Goal: Task Accomplishment & Management: Use online tool/utility

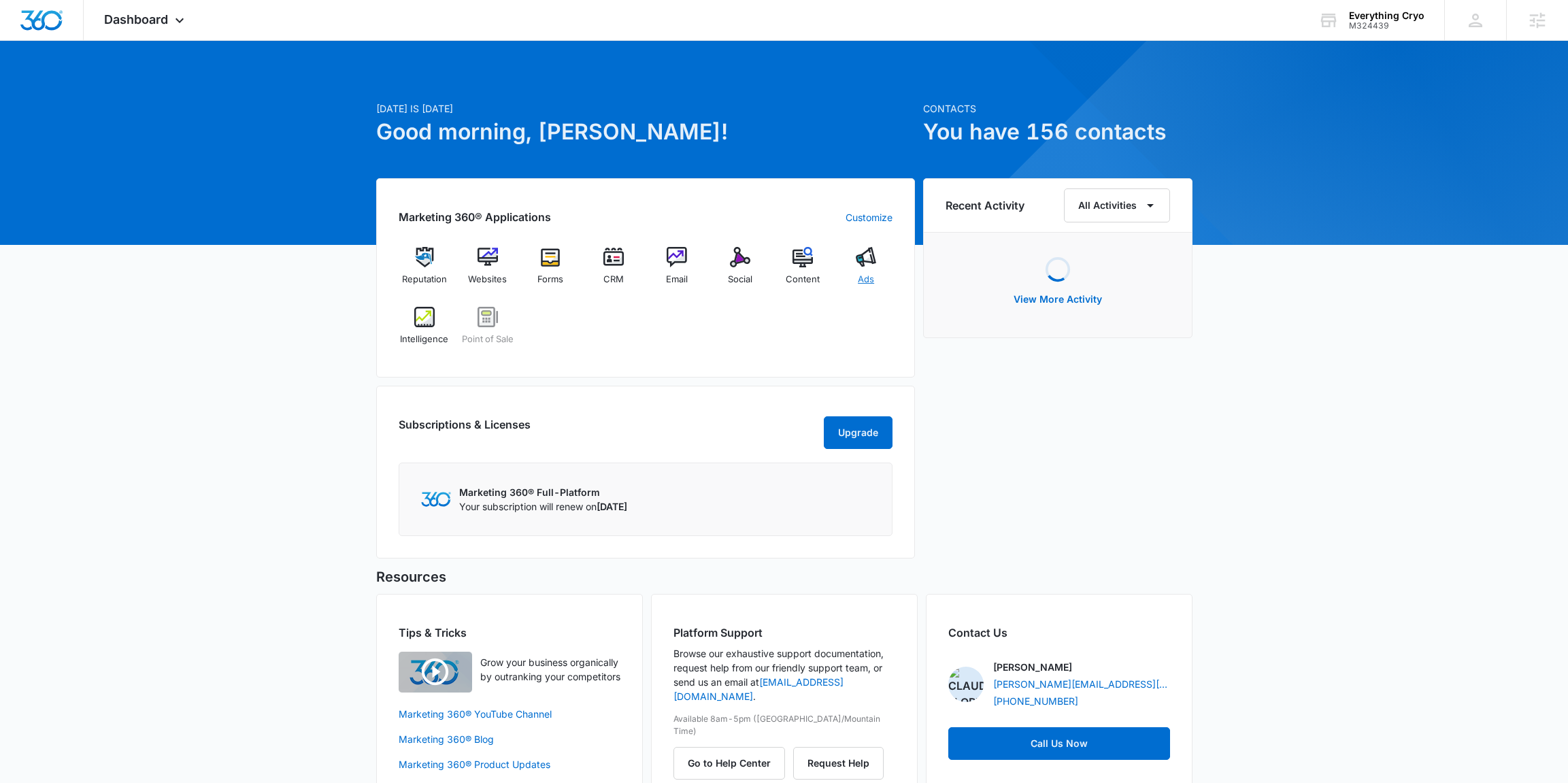
click at [863, 281] on span "Ads" at bounding box center [866, 279] width 16 height 14
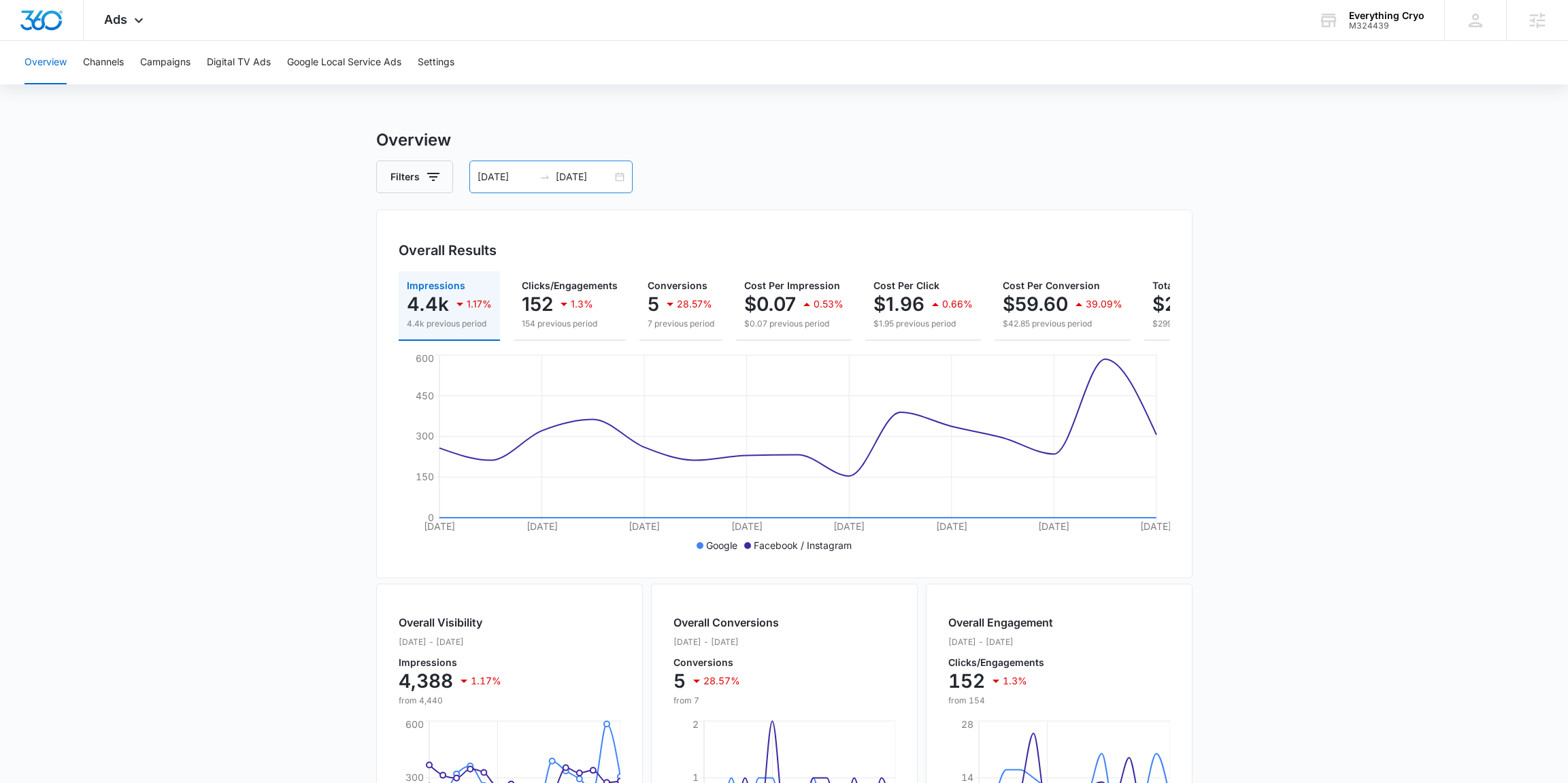
click at [595, 176] on input "07/18/2025" at bounding box center [584, 177] width 56 height 15
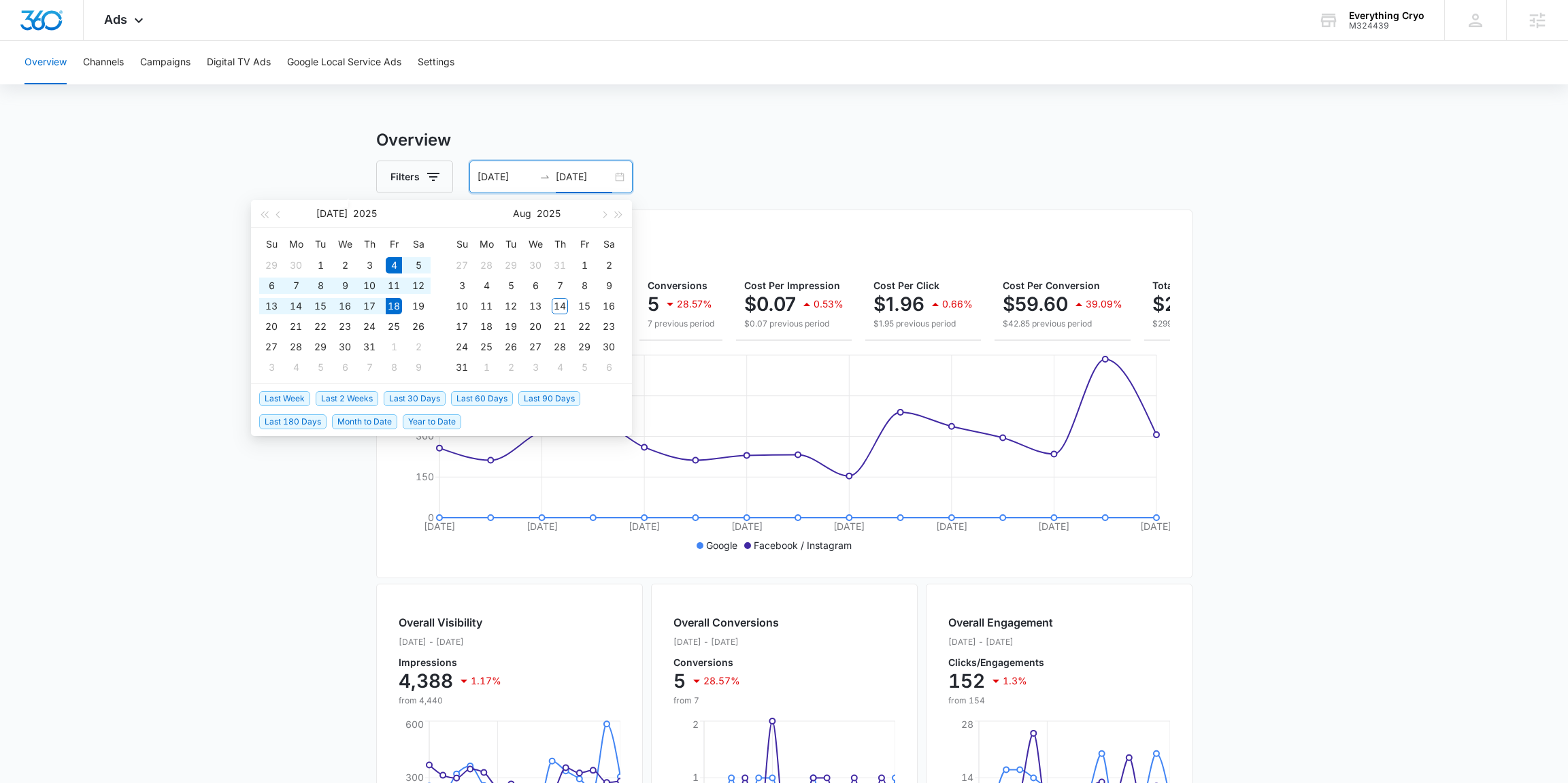
type input "07/18/2025"
click at [368, 396] on span "Last 2 Weeks" at bounding box center [346, 398] width 63 height 15
type input "07/31/2025"
type input "08/14/2025"
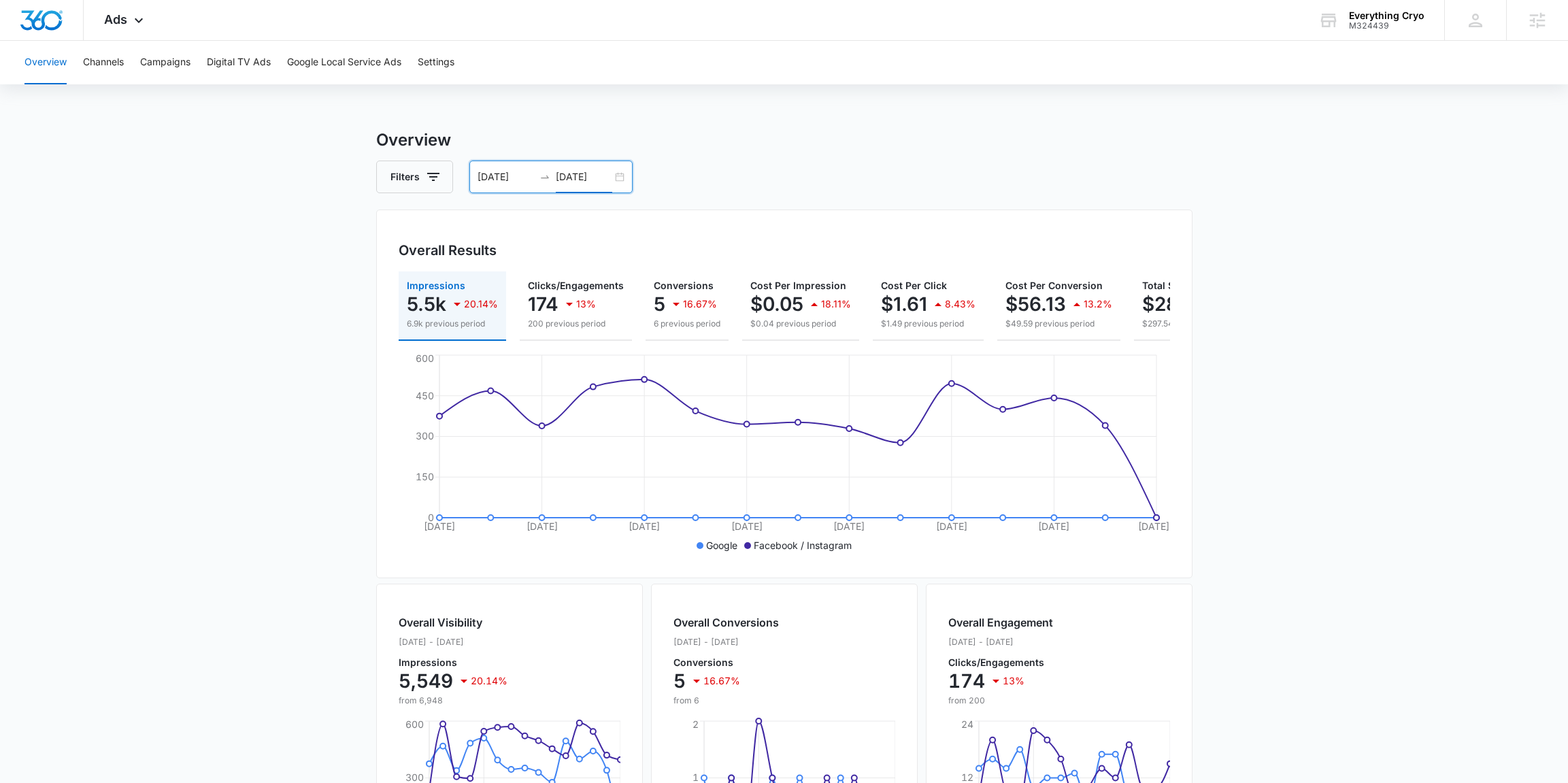
click at [518, 185] on div "07/31/2025 08/14/2025" at bounding box center [551, 177] width 163 height 33
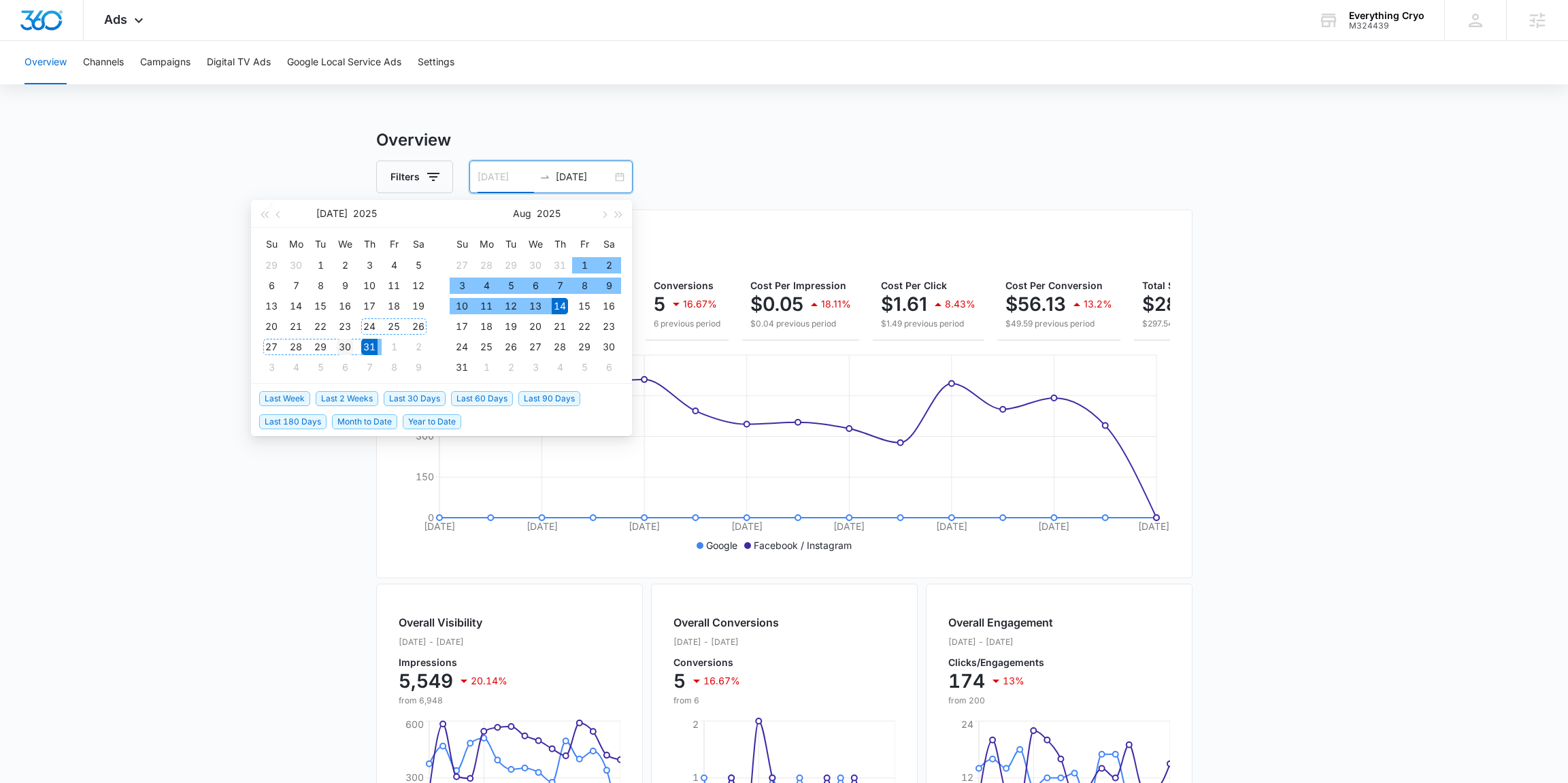
type input "07/30/2025"
click at [344, 349] on div "30" at bounding box center [344, 346] width 16 height 16
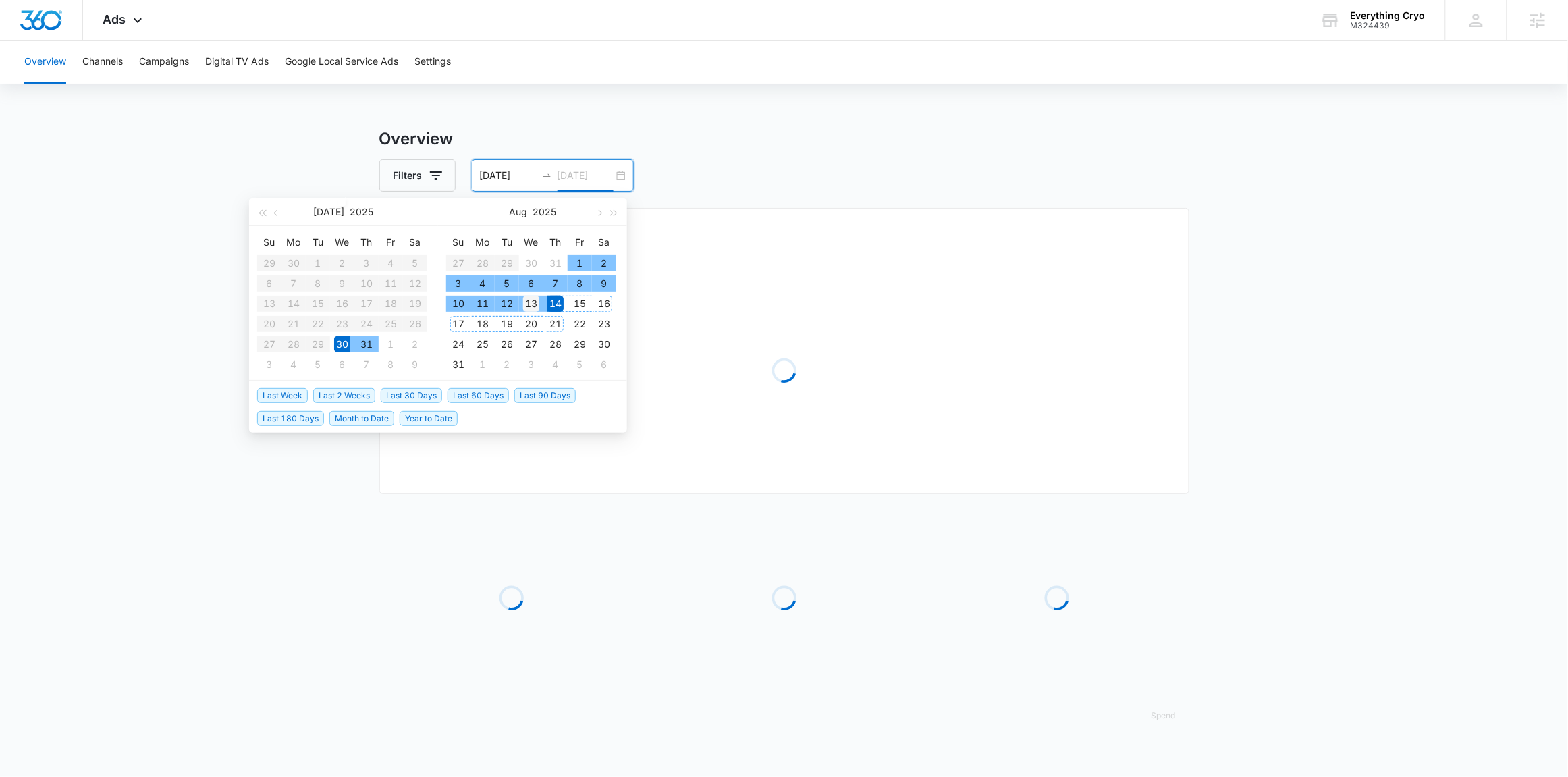
type input "08/13/2025"
click at [538, 304] on div "13" at bounding box center [530, 303] width 16 height 16
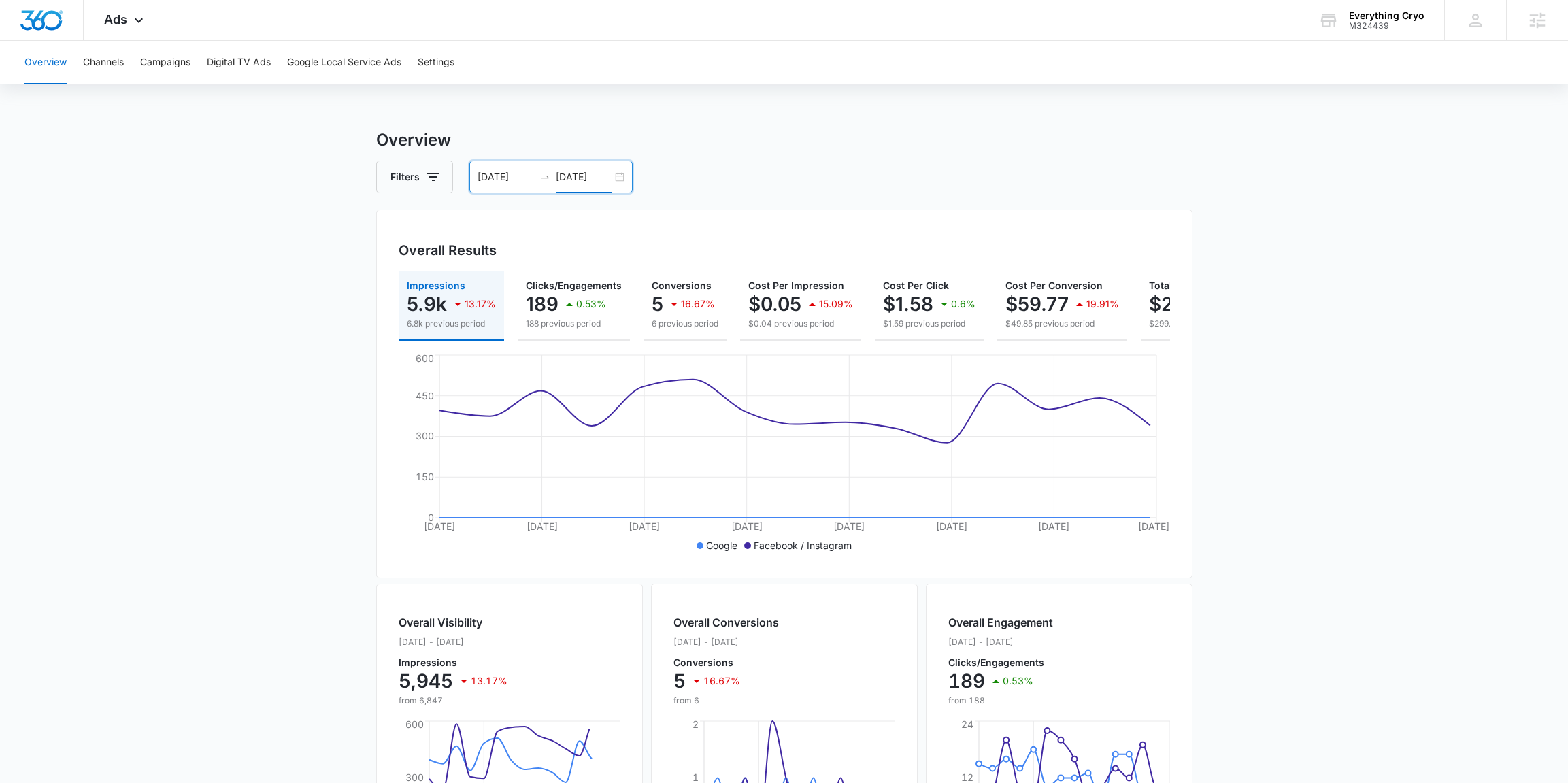
click at [575, 163] on div "07/30/2025 08/13/2025" at bounding box center [551, 177] width 163 height 33
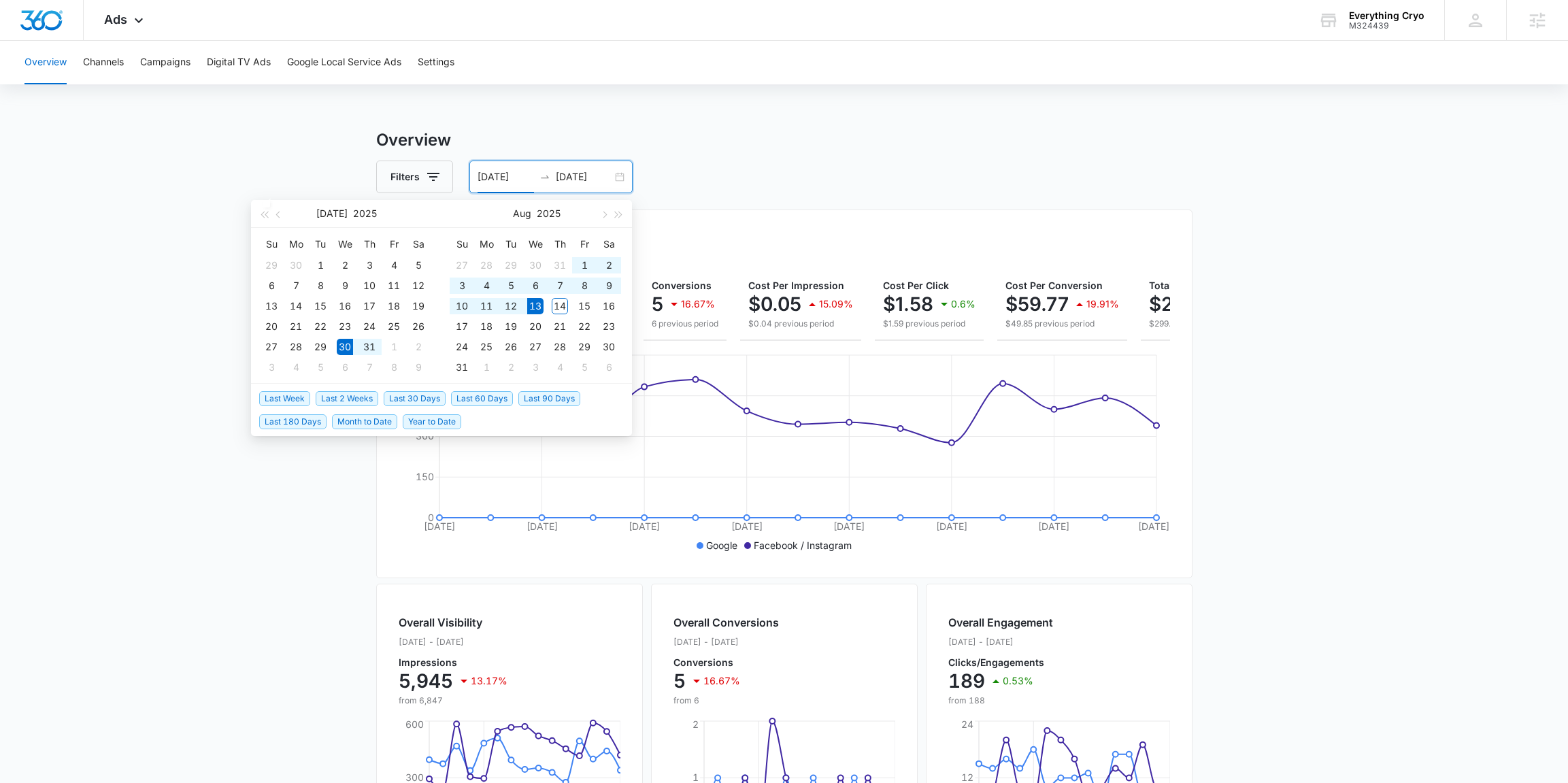
click at [988, 219] on div "Overall Results Impressions 5.9k 13.17% 6.8k previous period Clicks/Engagements…" at bounding box center [784, 394] width 816 height 369
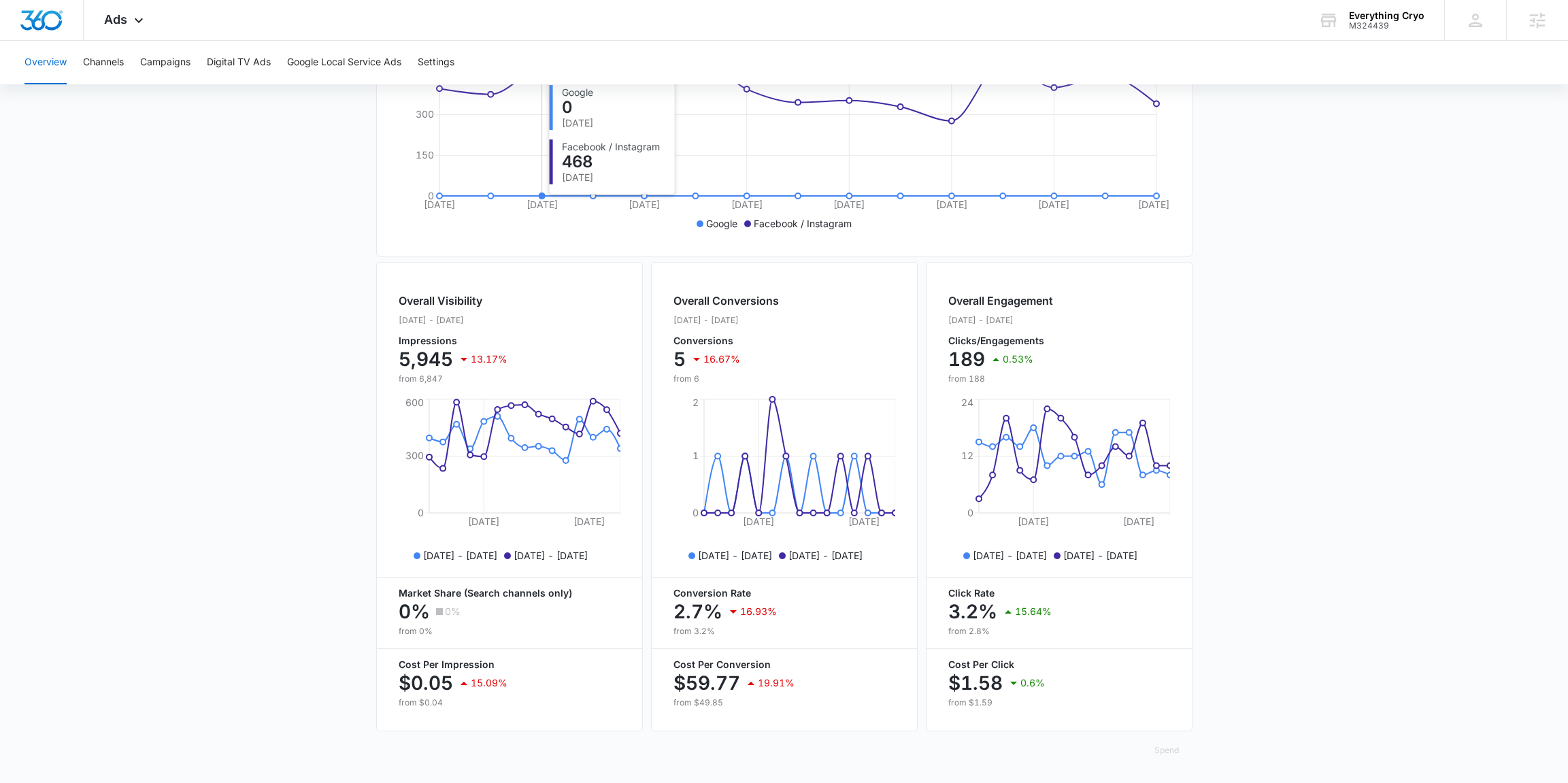
scroll to position [334, 0]
click at [128, 31] on div "Ads Apps Reputation Websites Forms CRM Email Social POS Content Ads Intelligenc…" at bounding box center [125, 19] width 83 height 40
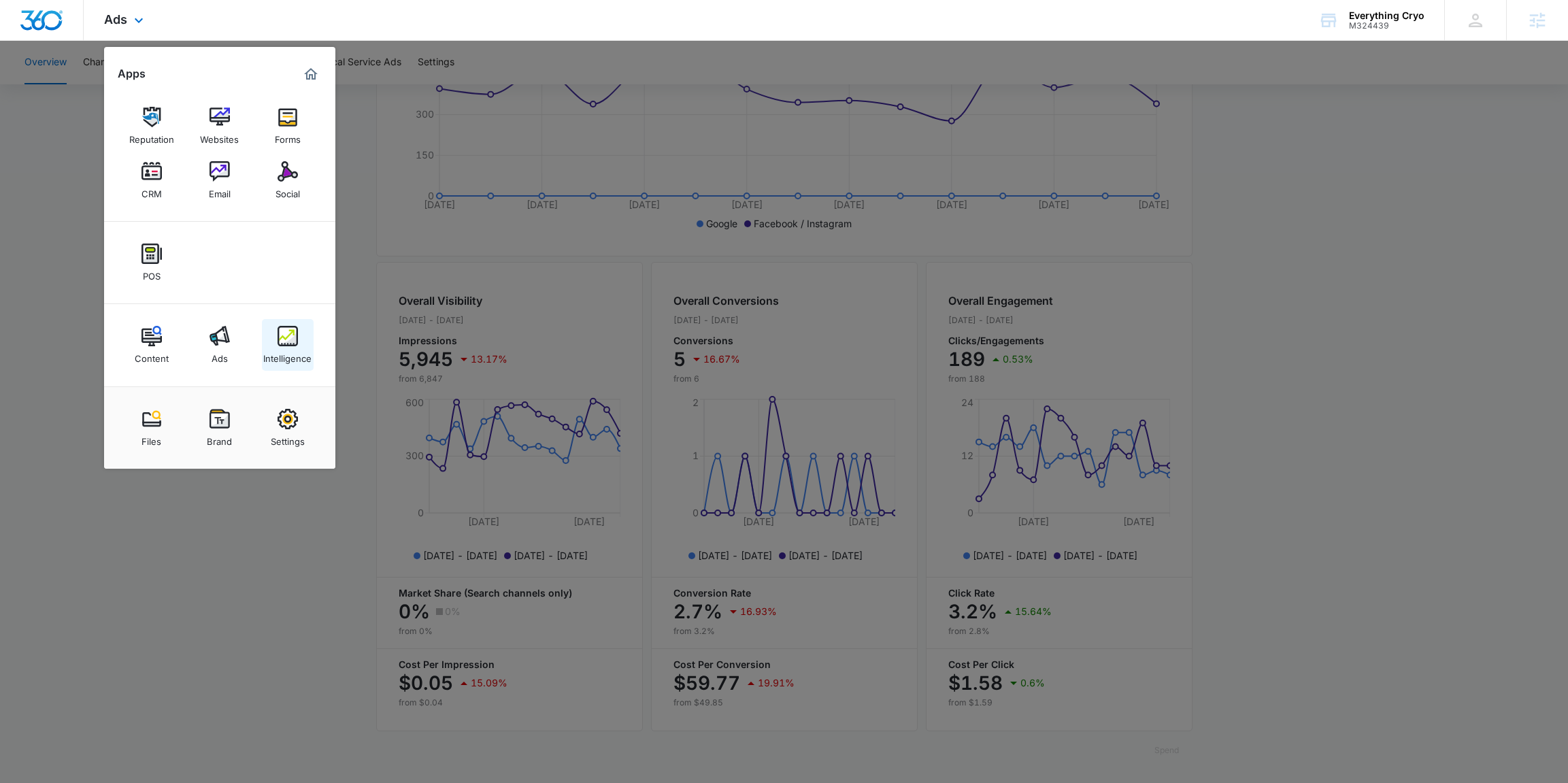
click at [277, 346] on div "Intelligence" at bounding box center [287, 355] width 49 height 17
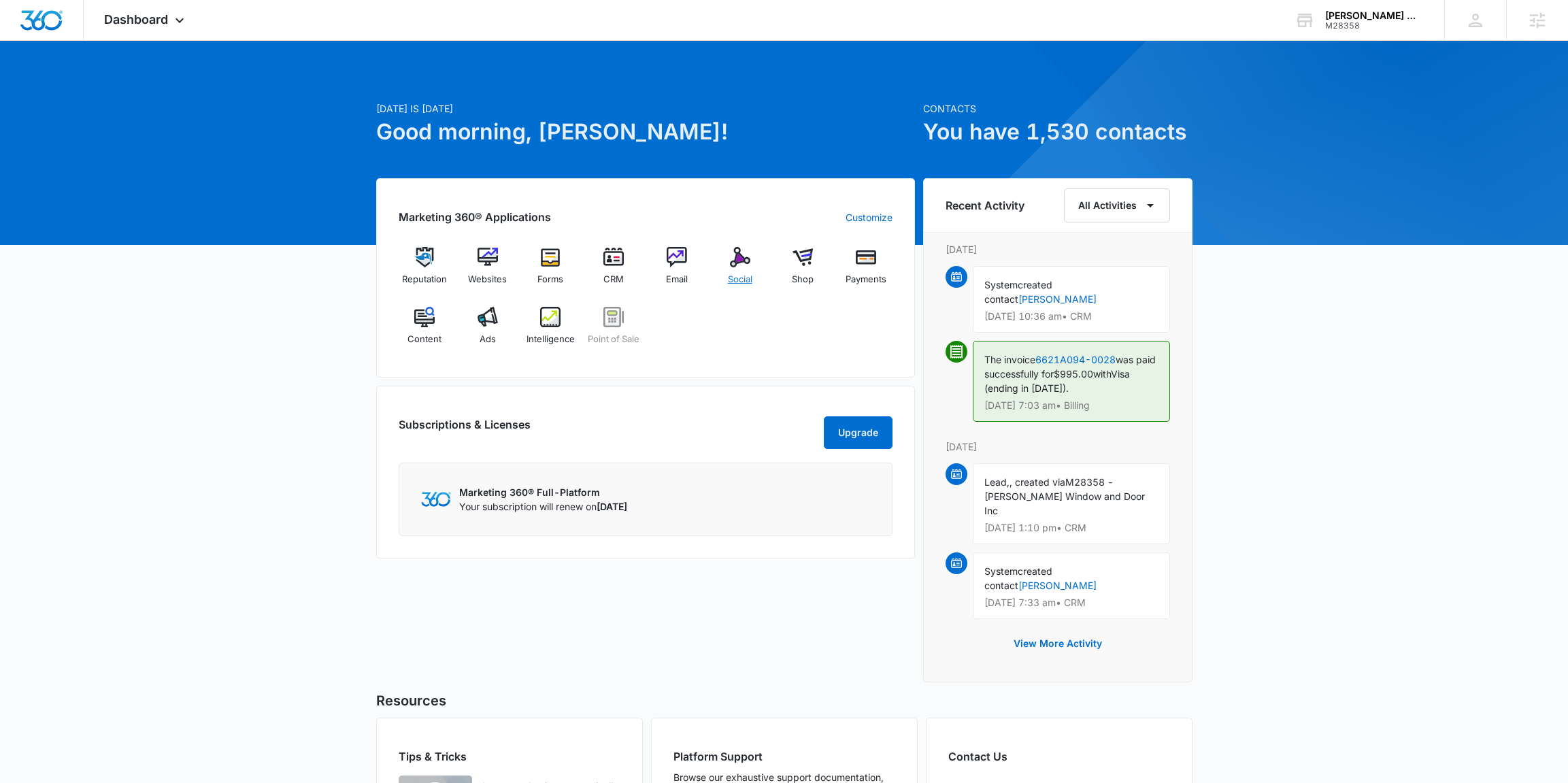
click at [746, 279] on span "Social" at bounding box center [739, 279] width 24 height 14
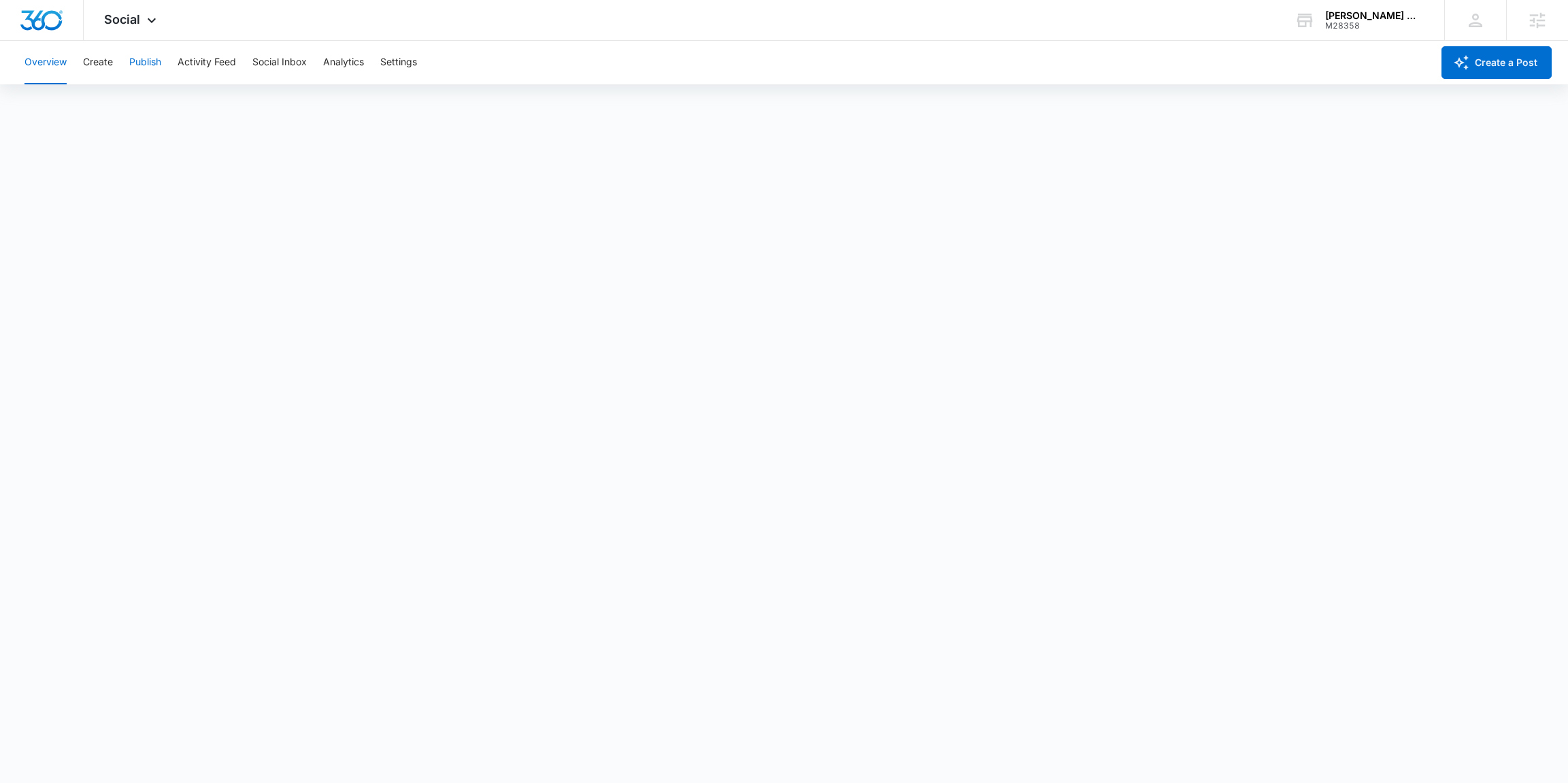
click at [143, 64] on button "Publish" at bounding box center [145, 62] width 32 height 44
